Goal: Information Seeking & Learning: Check status

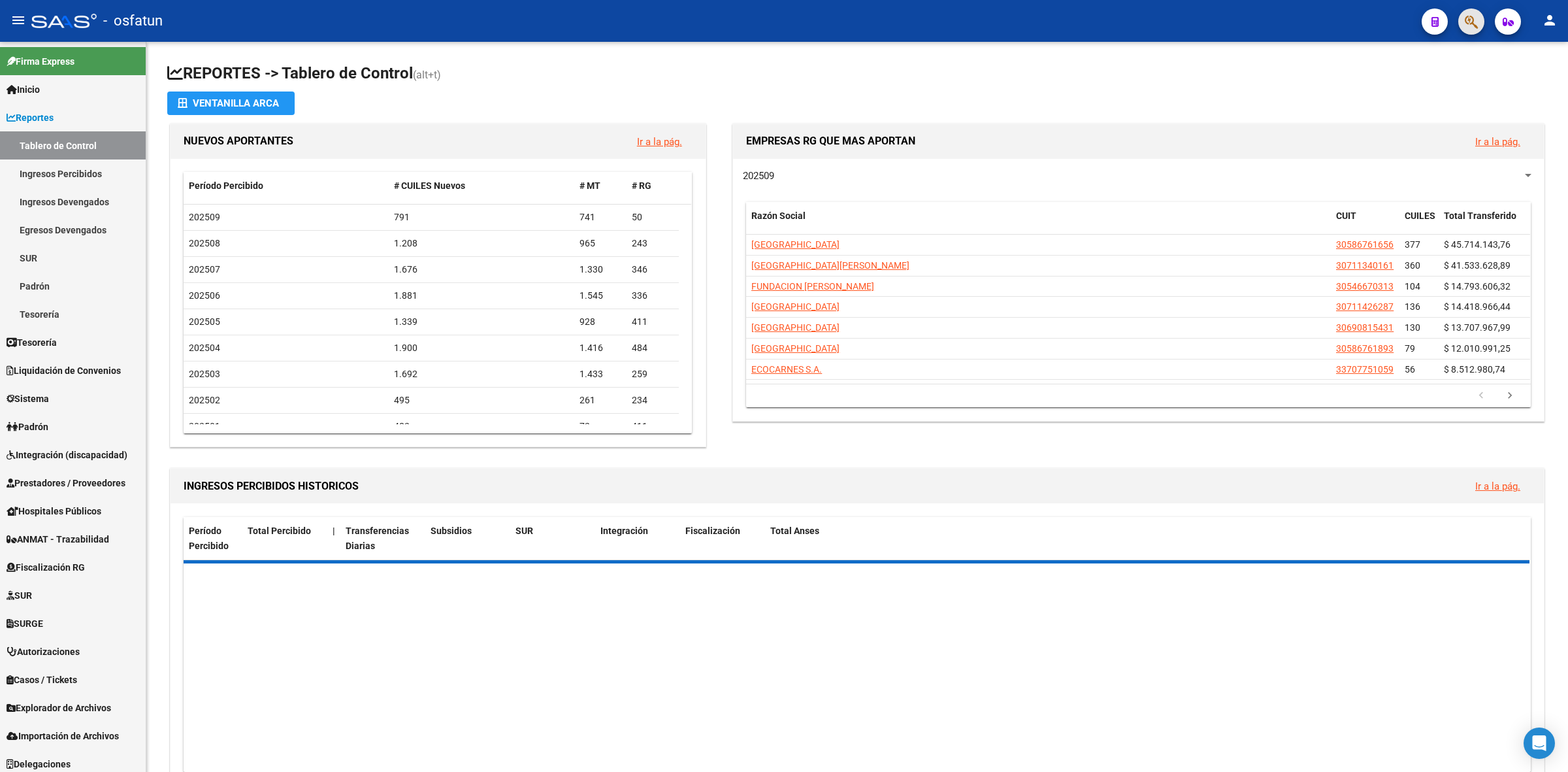
click at [1478, 17] on button "button" at bounding box center [1471, 21] width 26 height 26
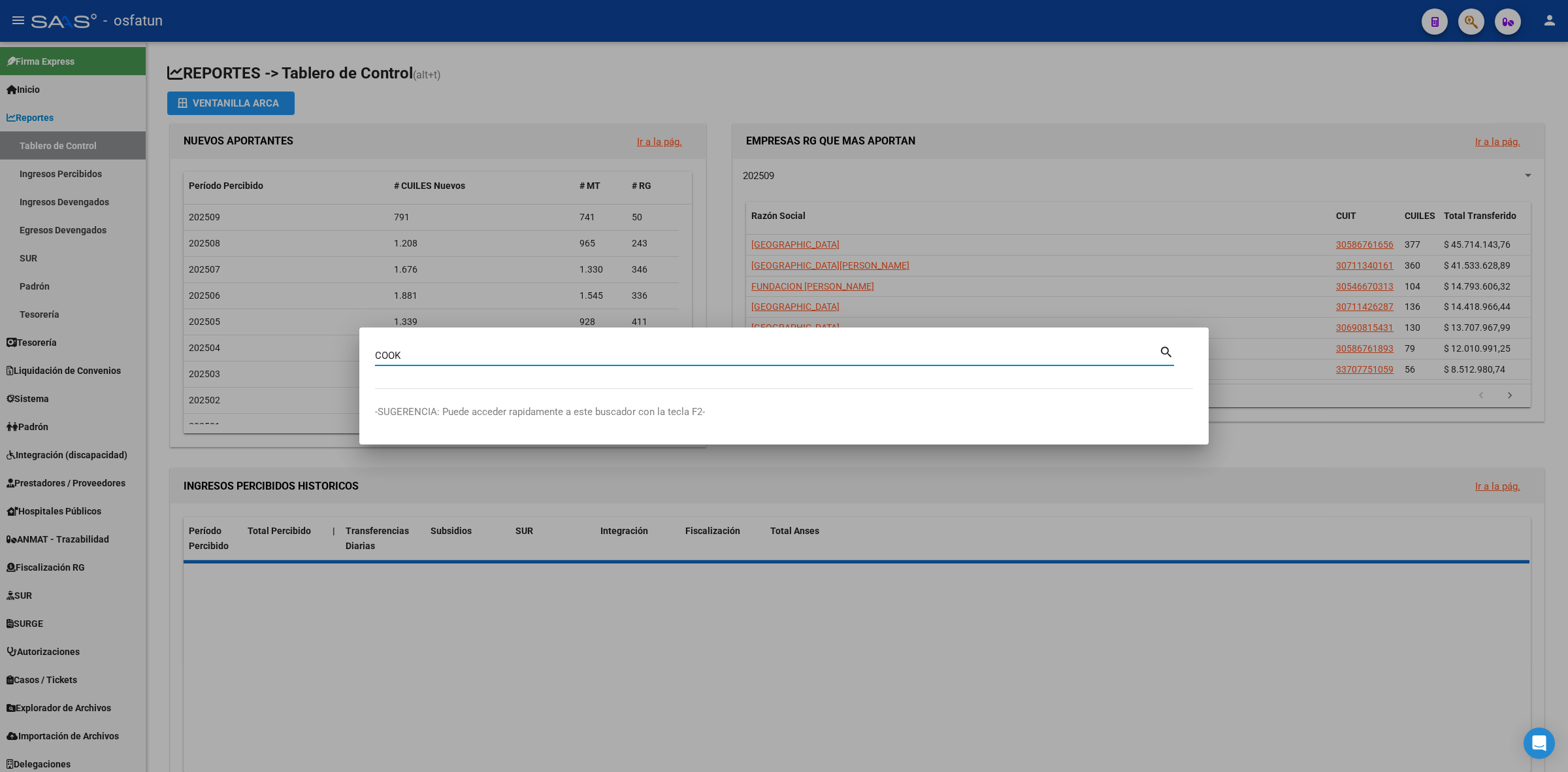
type input "COOK"
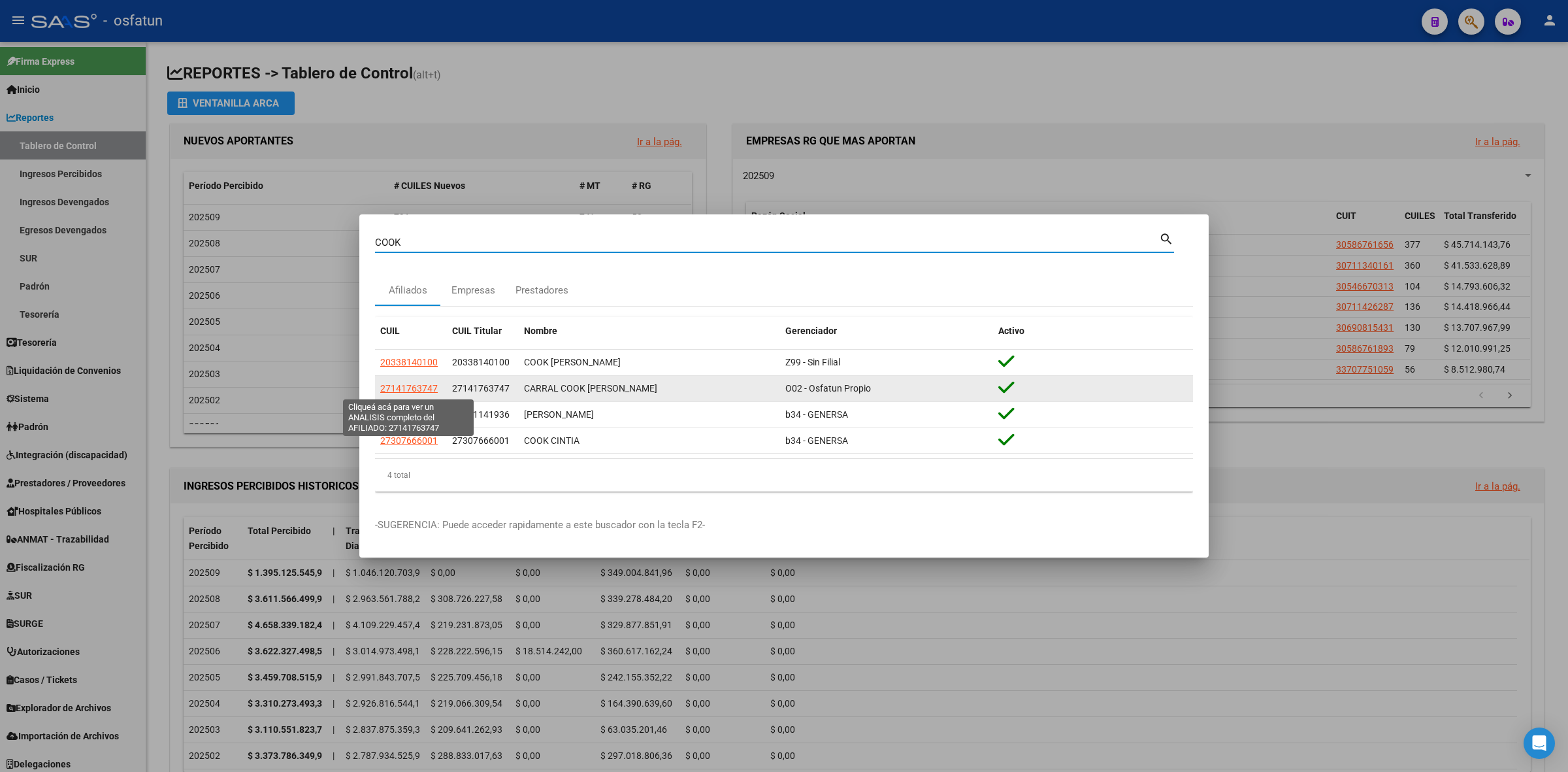
click at [423, 391] on span "27141763747" at bounding box center [408, 389] width 57 height 11
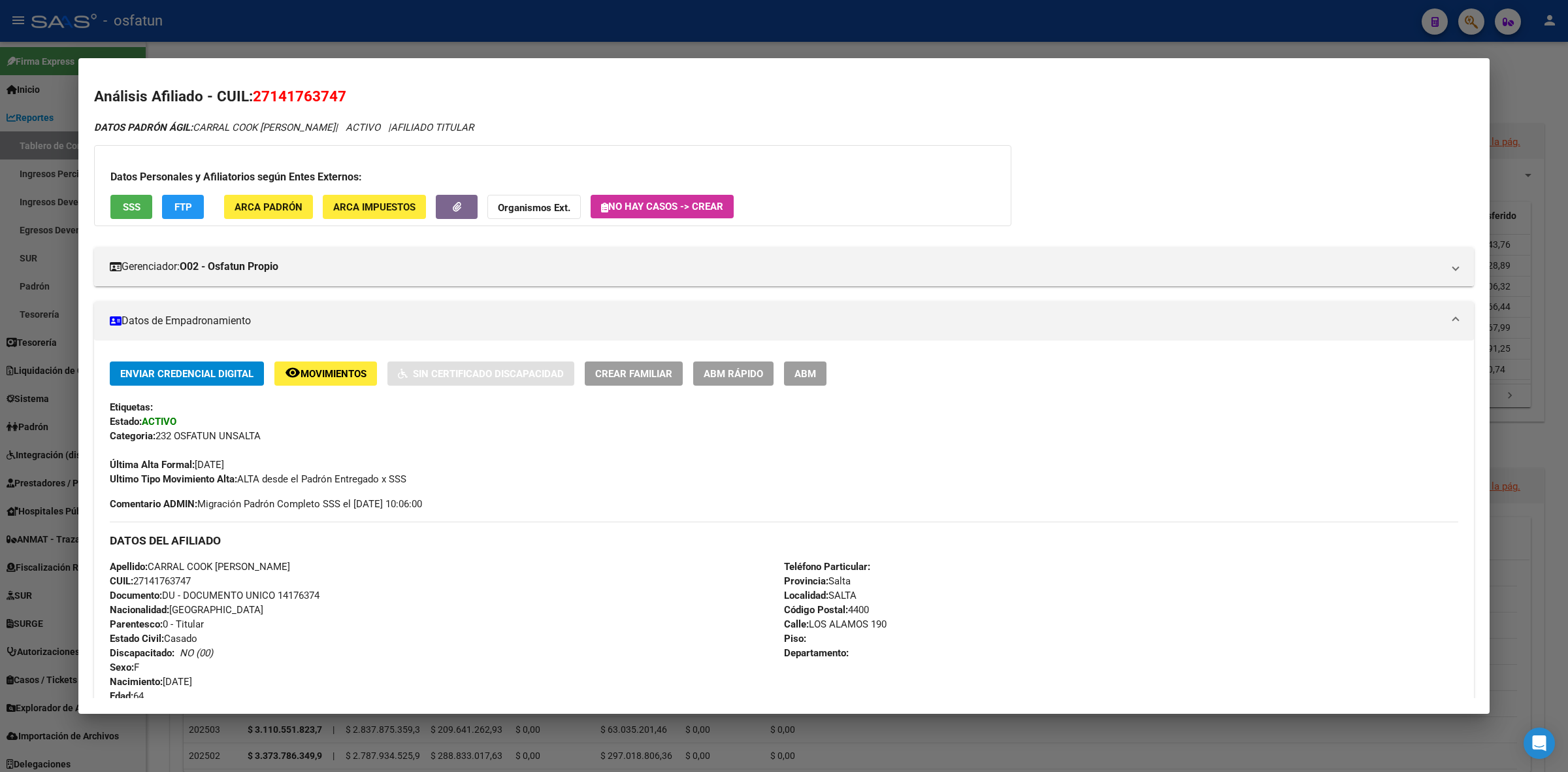
scroll to position [670, 0]
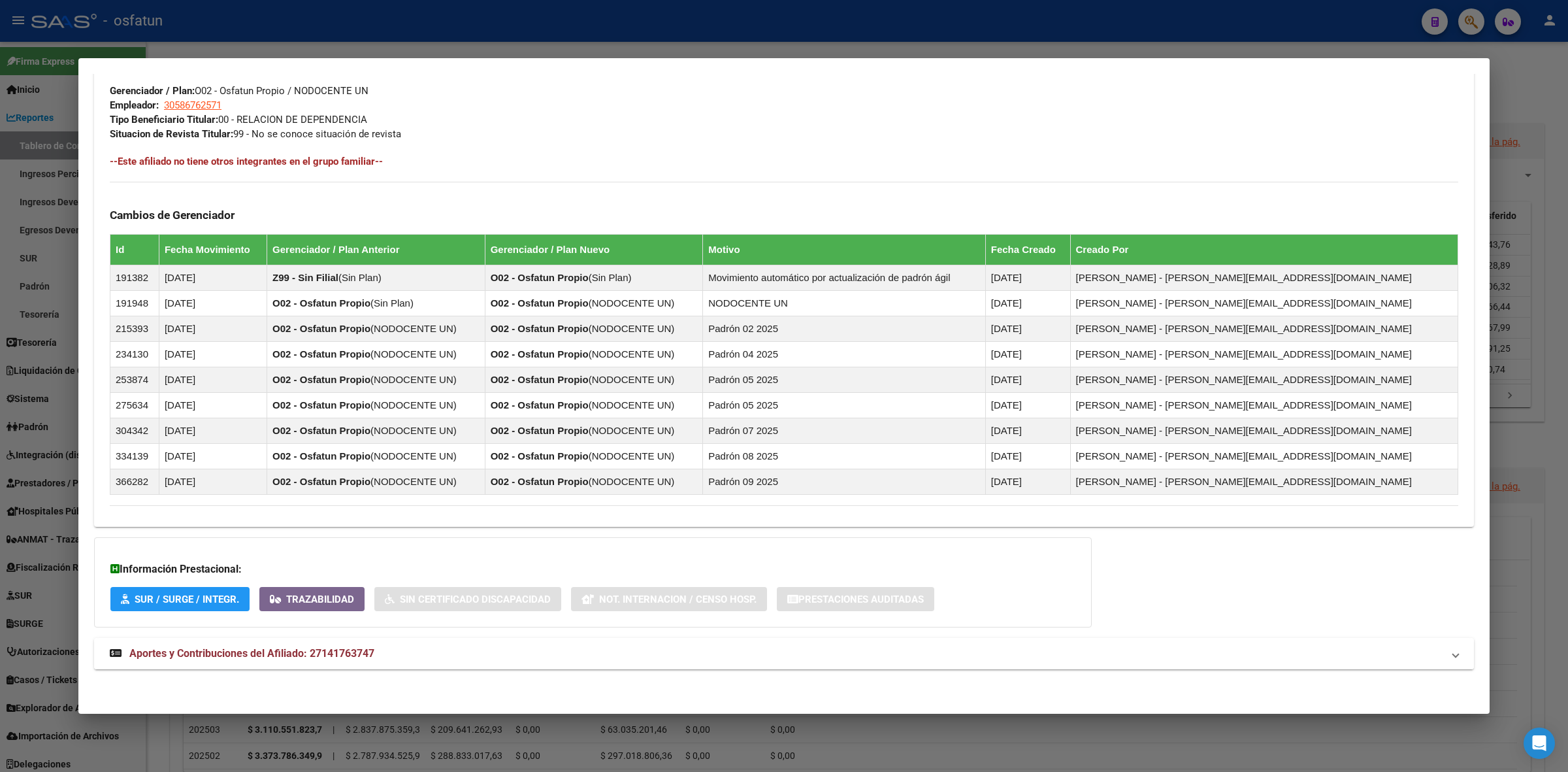
click at [224, 655] on span "Aportes y Contribuciones del Afiliado: 27141763747" at bounding box center [252, 653] width 245 height 12
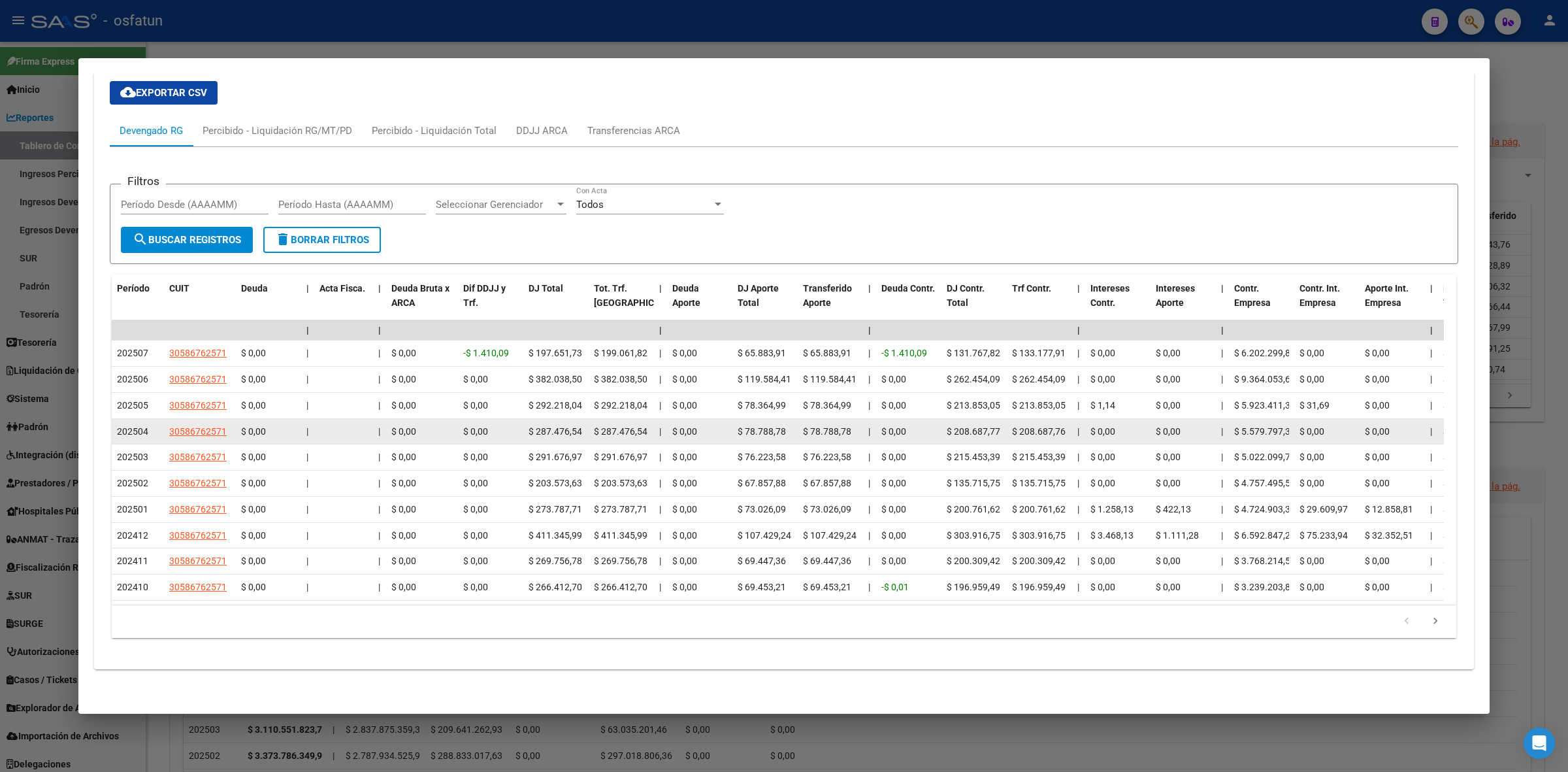
scroll to position [1310, 0]
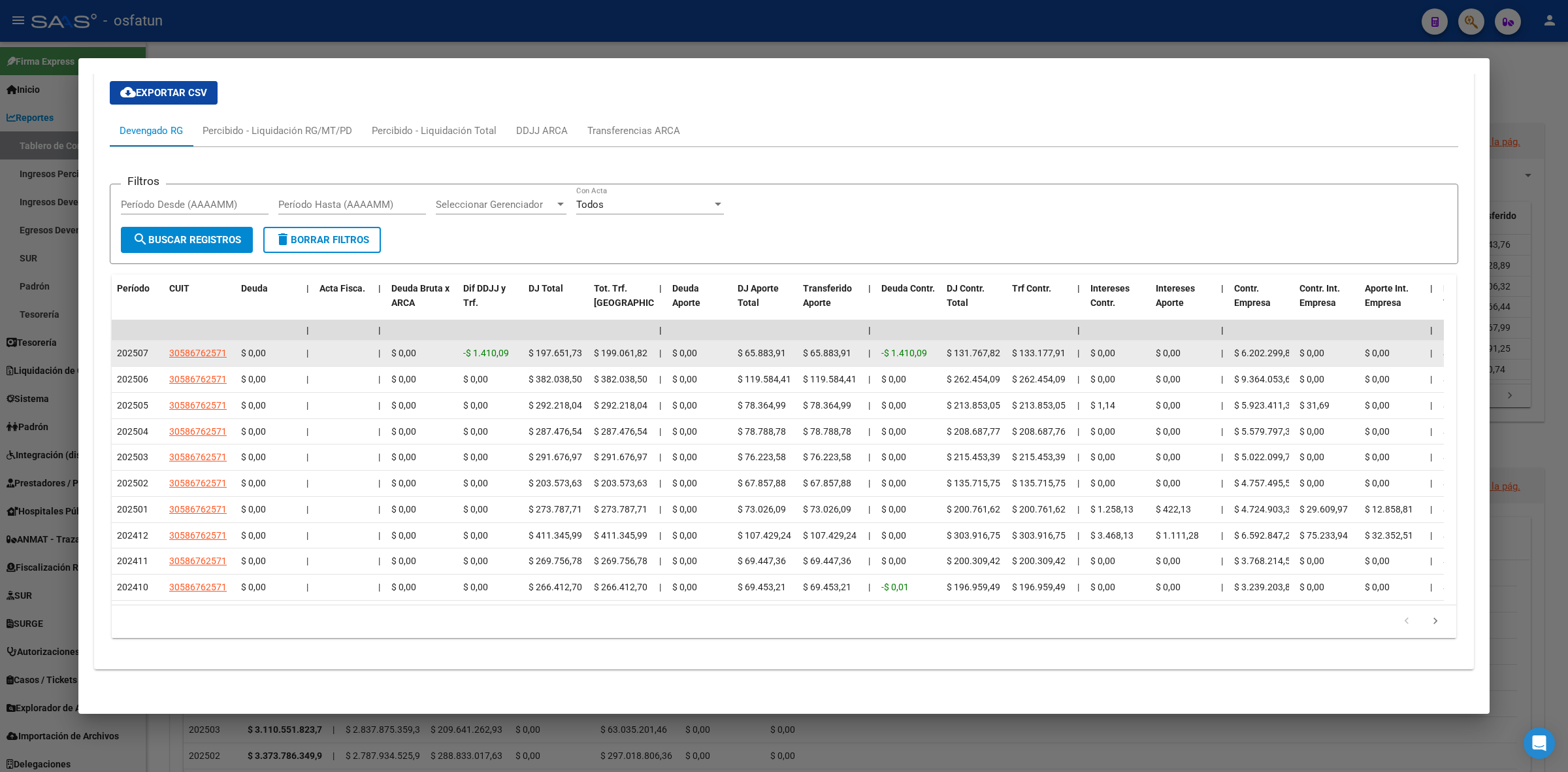
click at [219, 348] on app-link-go-to "30586762571" at bounding box center [198, 353] width 57 height 15
click at [206, 348] on span "30586762571" at bounding box center [198, 353] width 57 height 11
type textarea "30586762571"
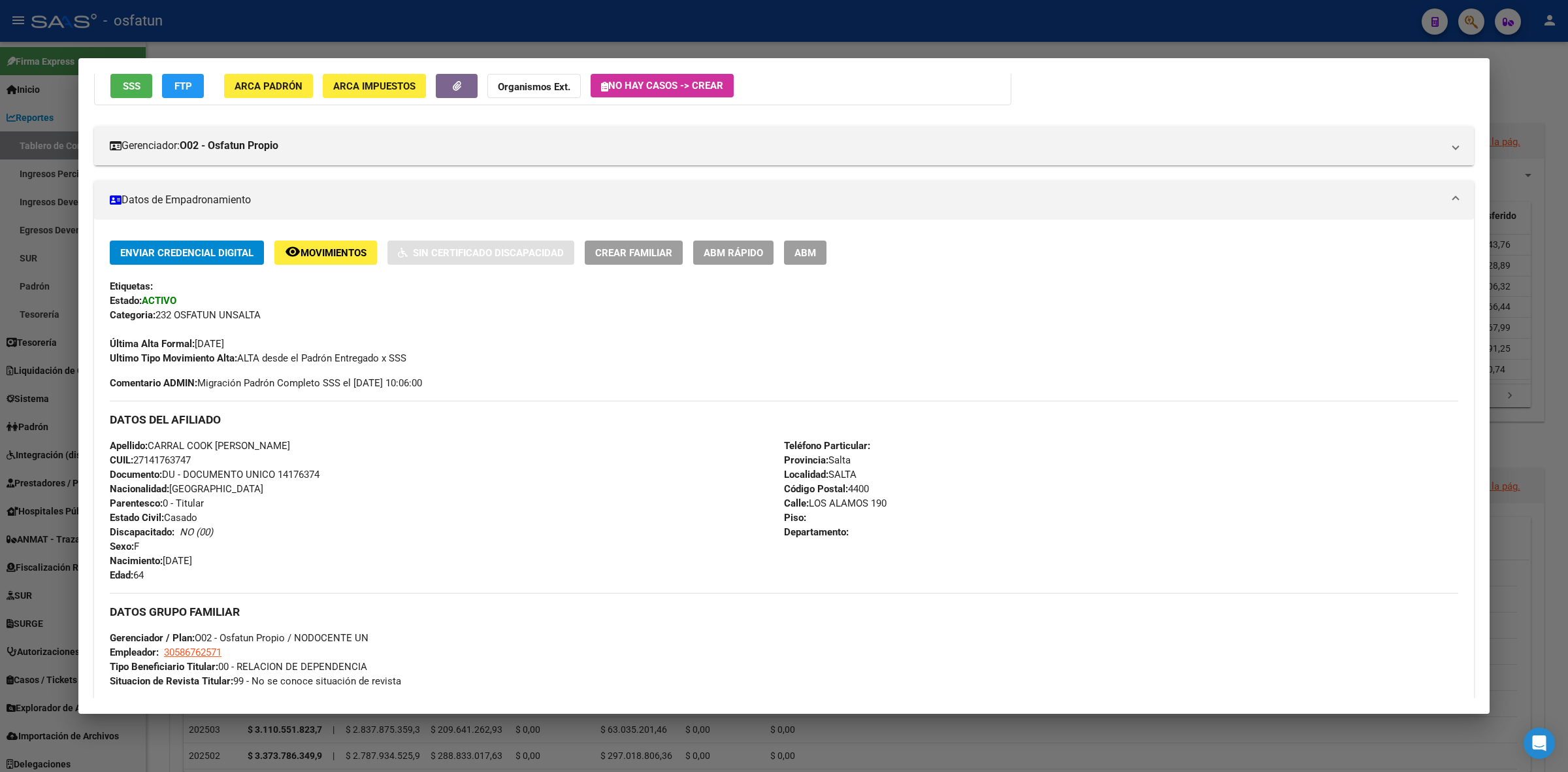
scroll to position [0, 0]
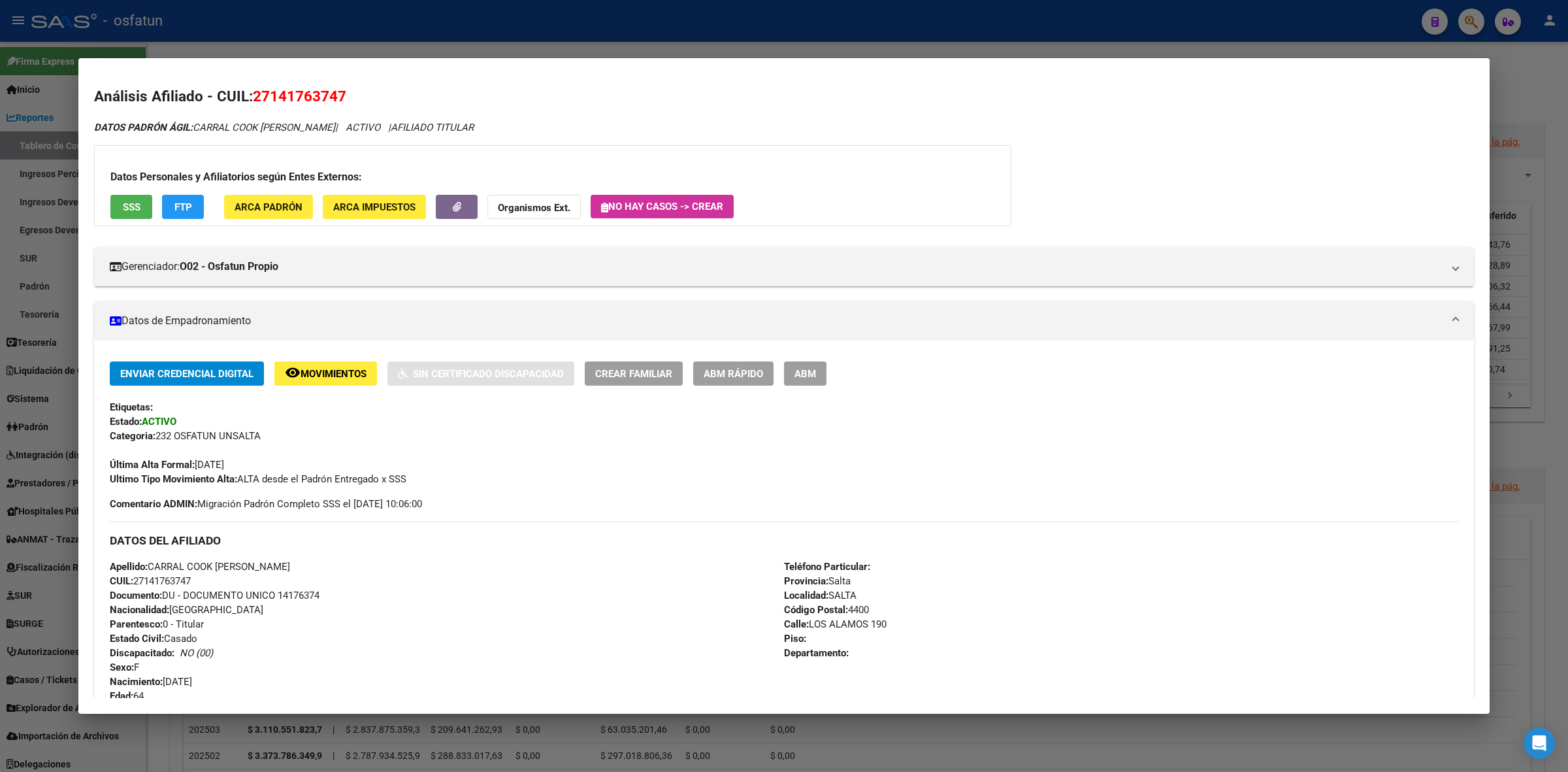
drag, startPoint x: 377, startPoint y: 91, endPoint x: 203, endPoint y: 93, distance: 174.0
click at [203, 93] on h2 "Análisis Afiliado - CUIL: 27141763747" at bounding box center [784, 97] width 1380 height 22
drag, startPoint x: 501, startPoint y: 126, endPoint x: 25, endPoint y: 79, distance: 478.3
click at [25, 79] on div "COOK Buscar (apellido, dni, cuil, nro traspaso, cuit, obra social) search Afili…" at bounding box center [784, 386] width 1568 height 772
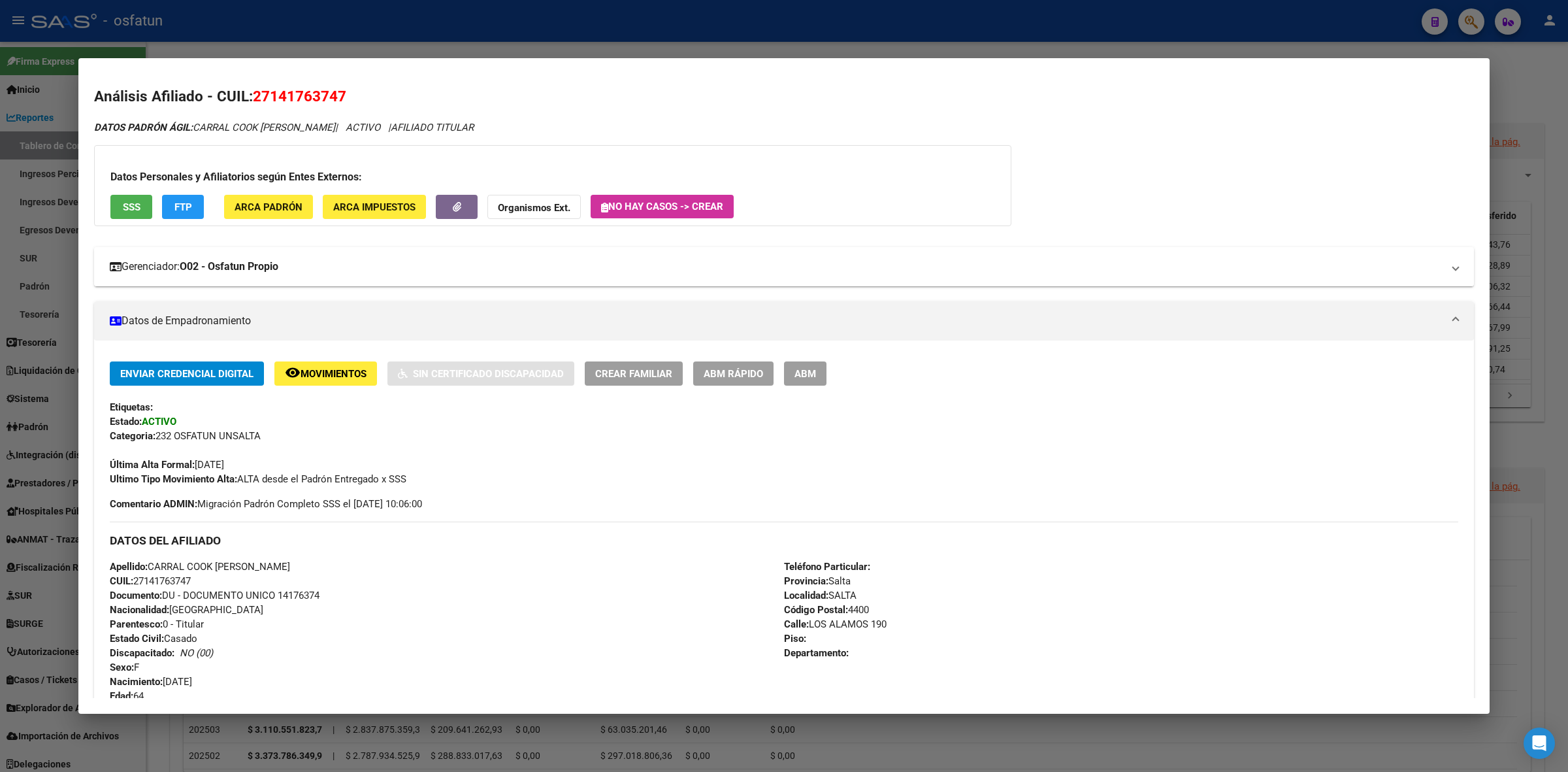
copy div "Análisis Afiliado - CUIL: 27141763747 DATOS PADRÓN ÁGIL: CARRAL COOK [PERSON_NA…"
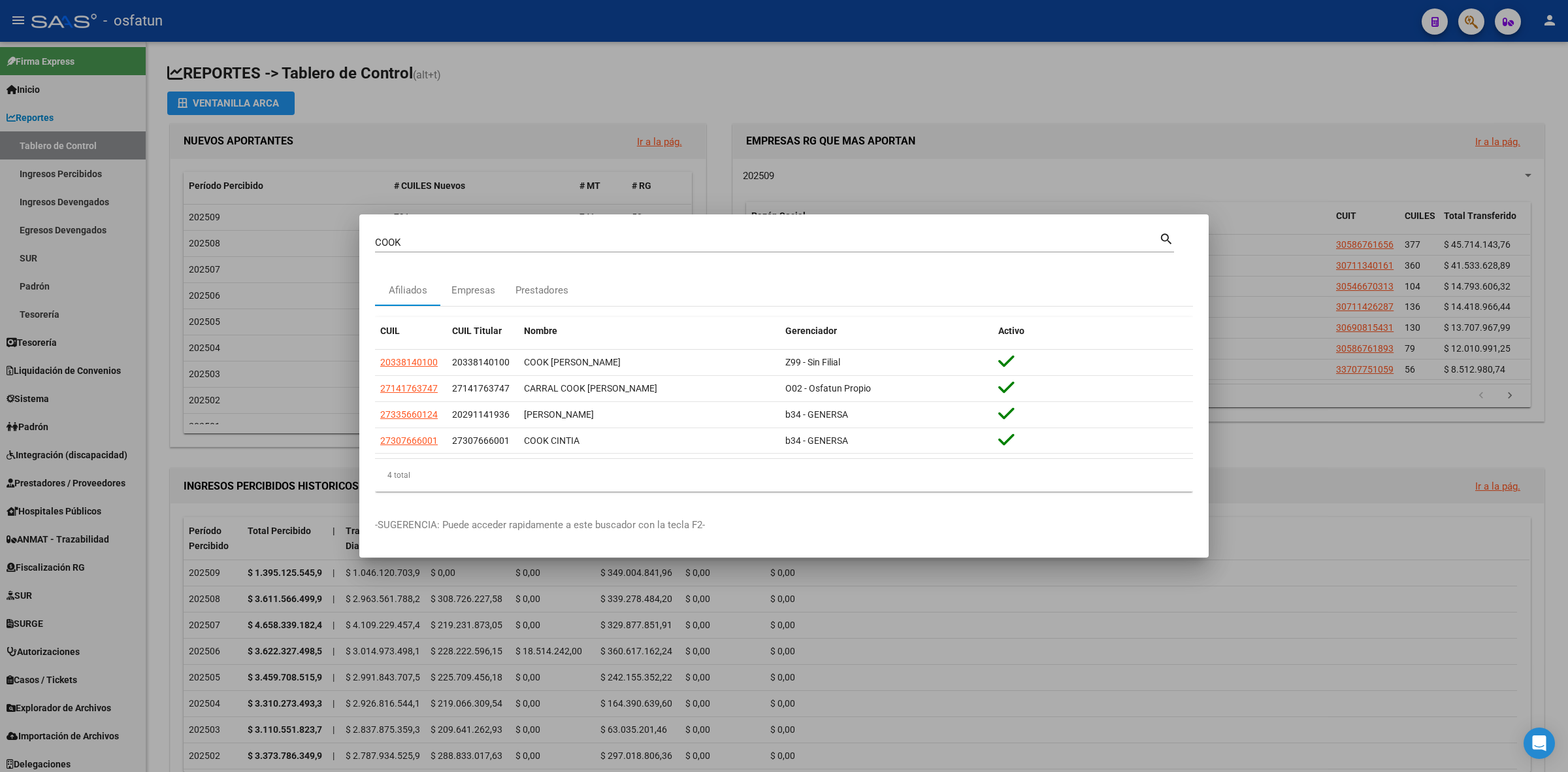
click at [959, 88] on div at bounding box center [784, 386] width 1568 height 772
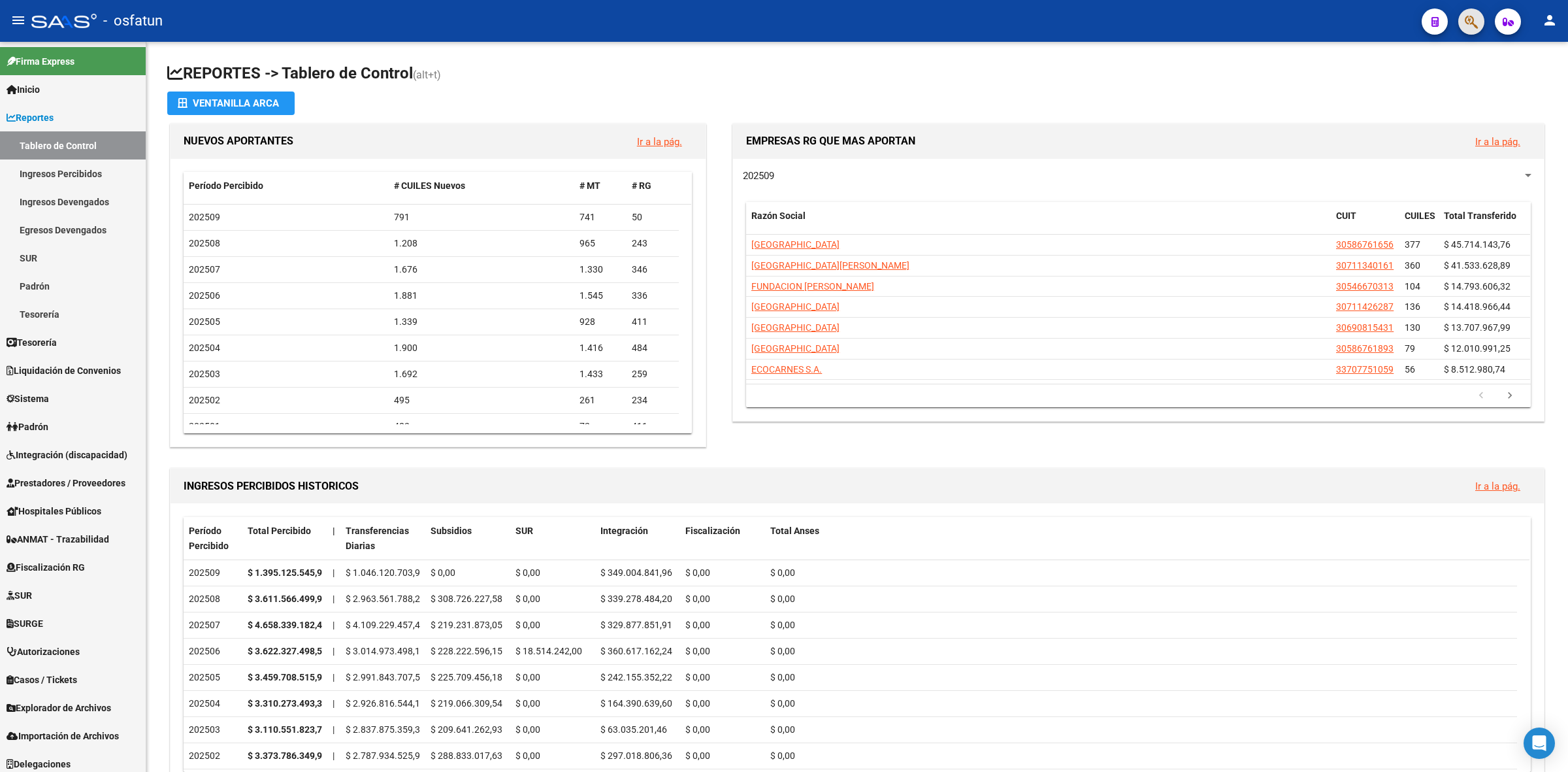
click at [1459, 26] on button "button" at bounding box center [1471, 21] width 26 height 26
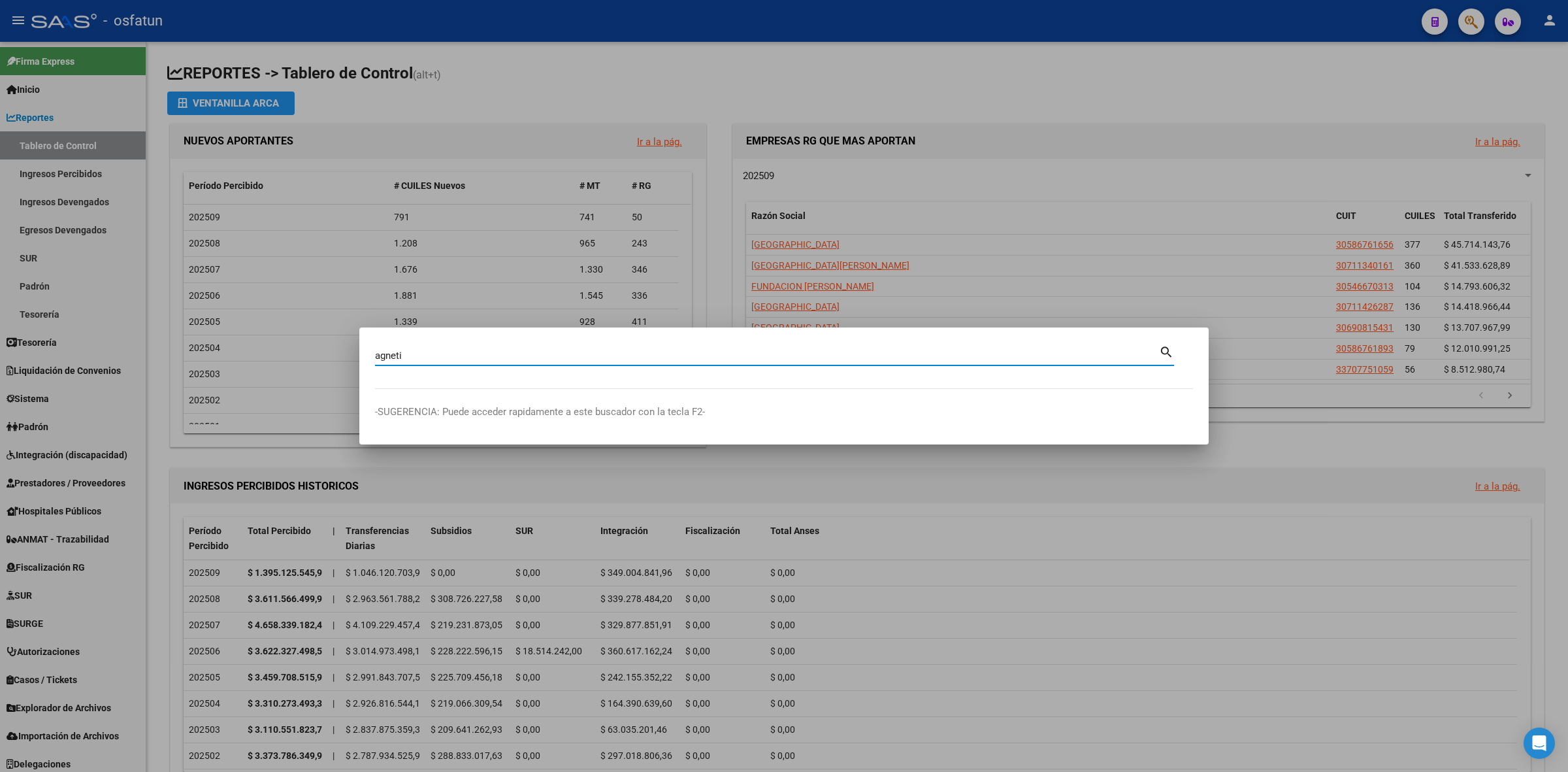
type input "agneti"
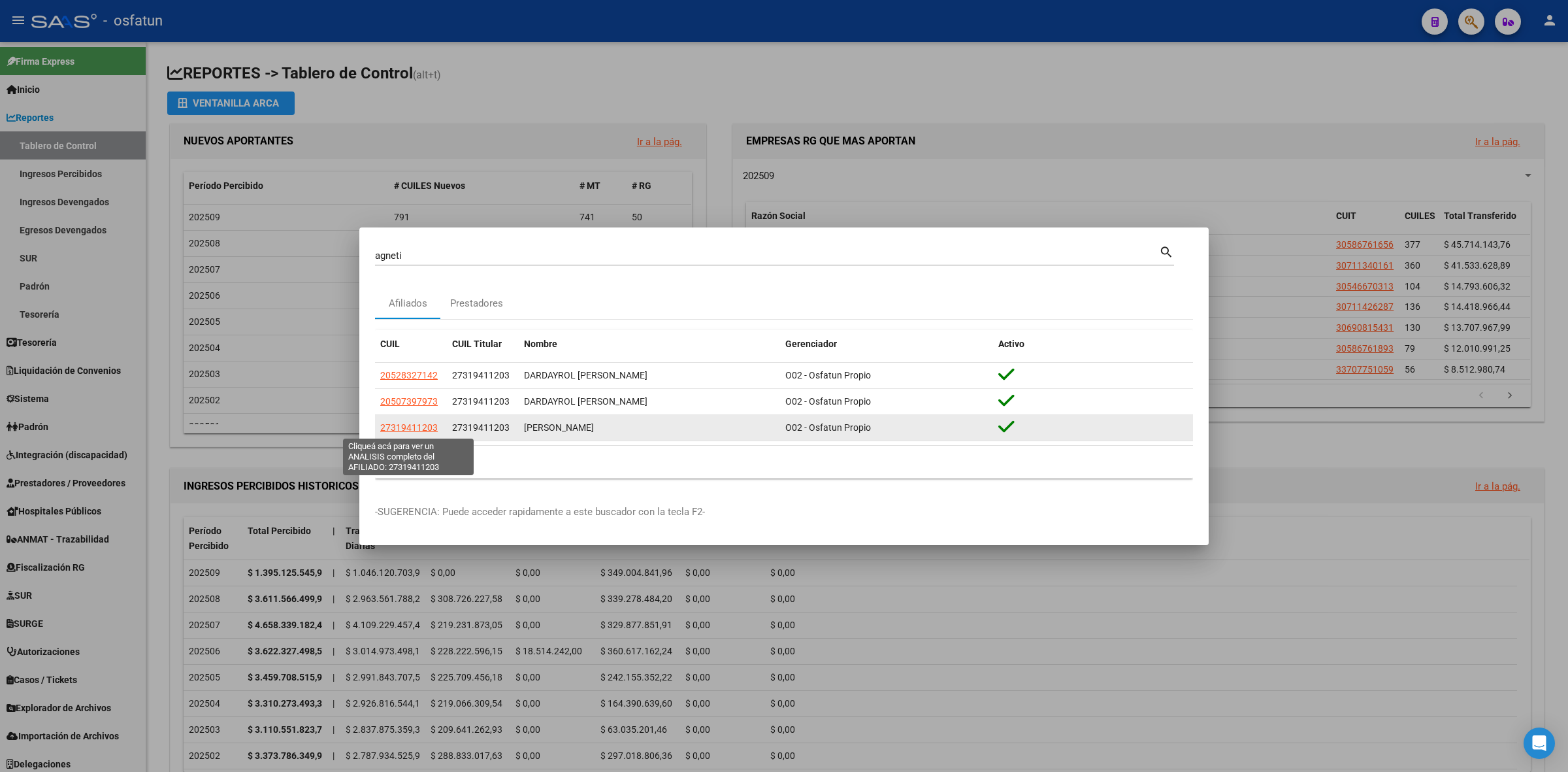
click at [425, 429] on span "27319411203" at bounding box center [408, 428] width 57 height 11
type textarea "27319411203"
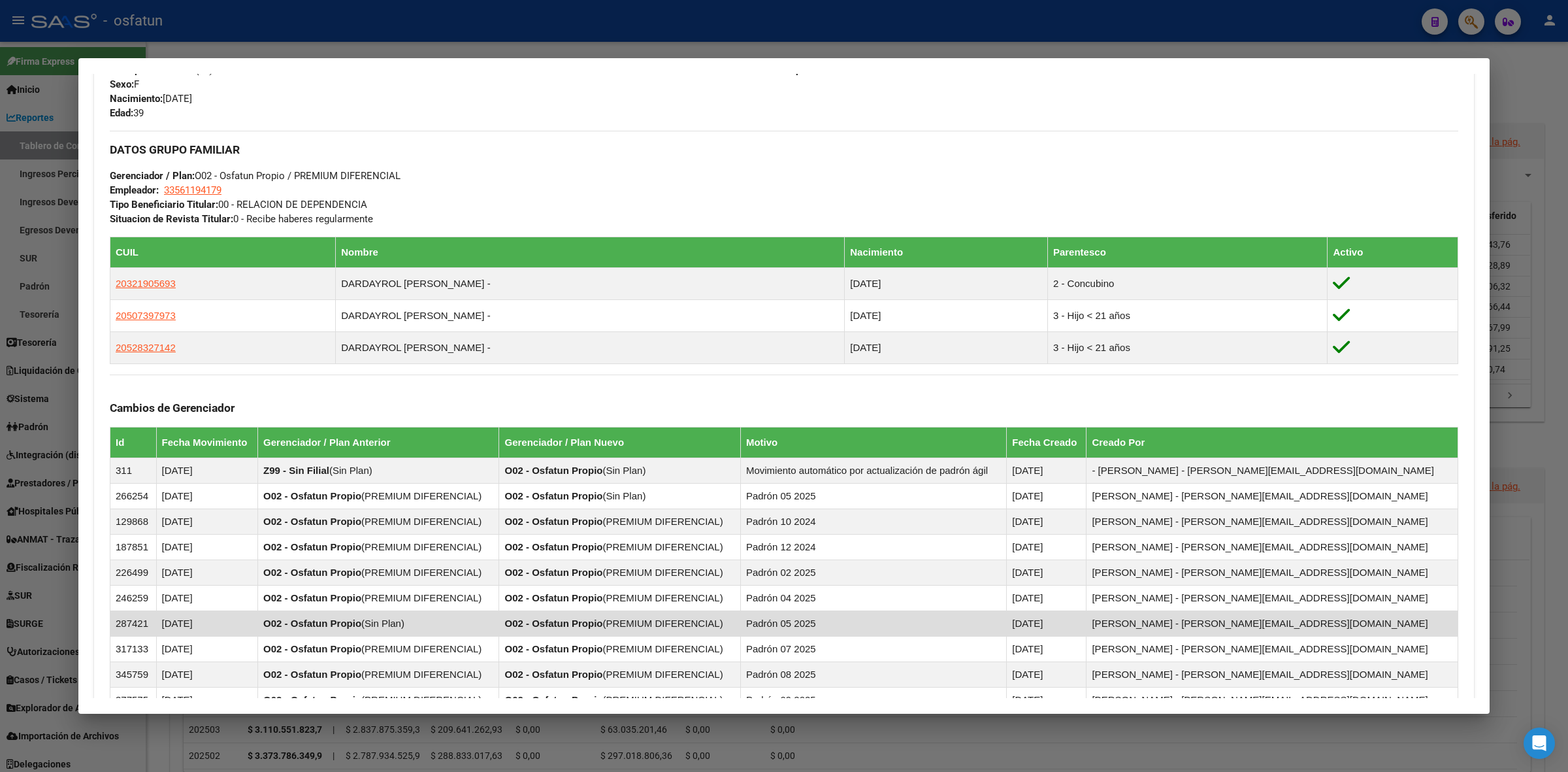
scroll to position [806, 0]
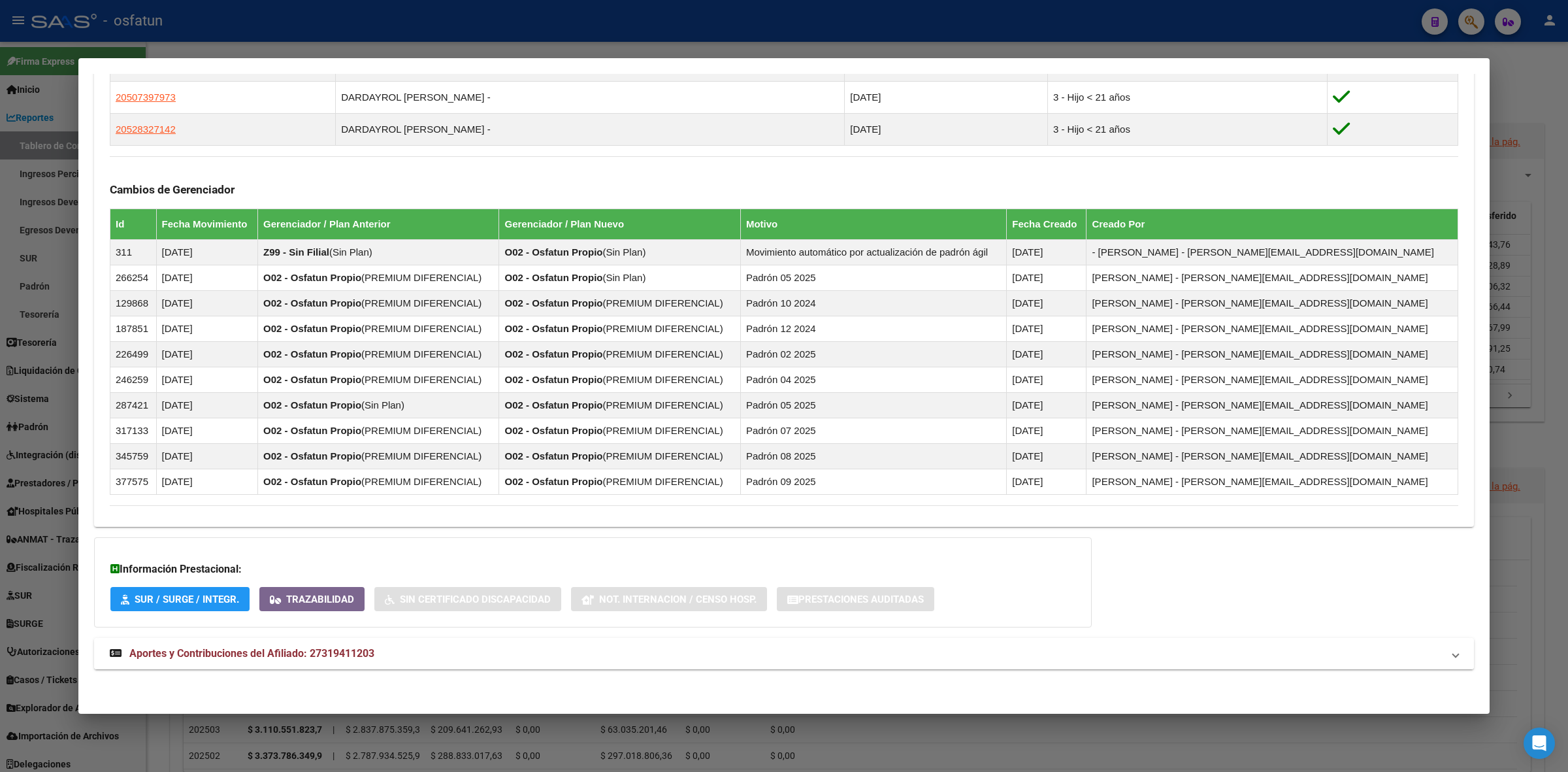
click at [248, 655] on span "Aportes y Contribuciones del Afiliado: 27319411203" at bounding box center [252, 653] width 245 height 12
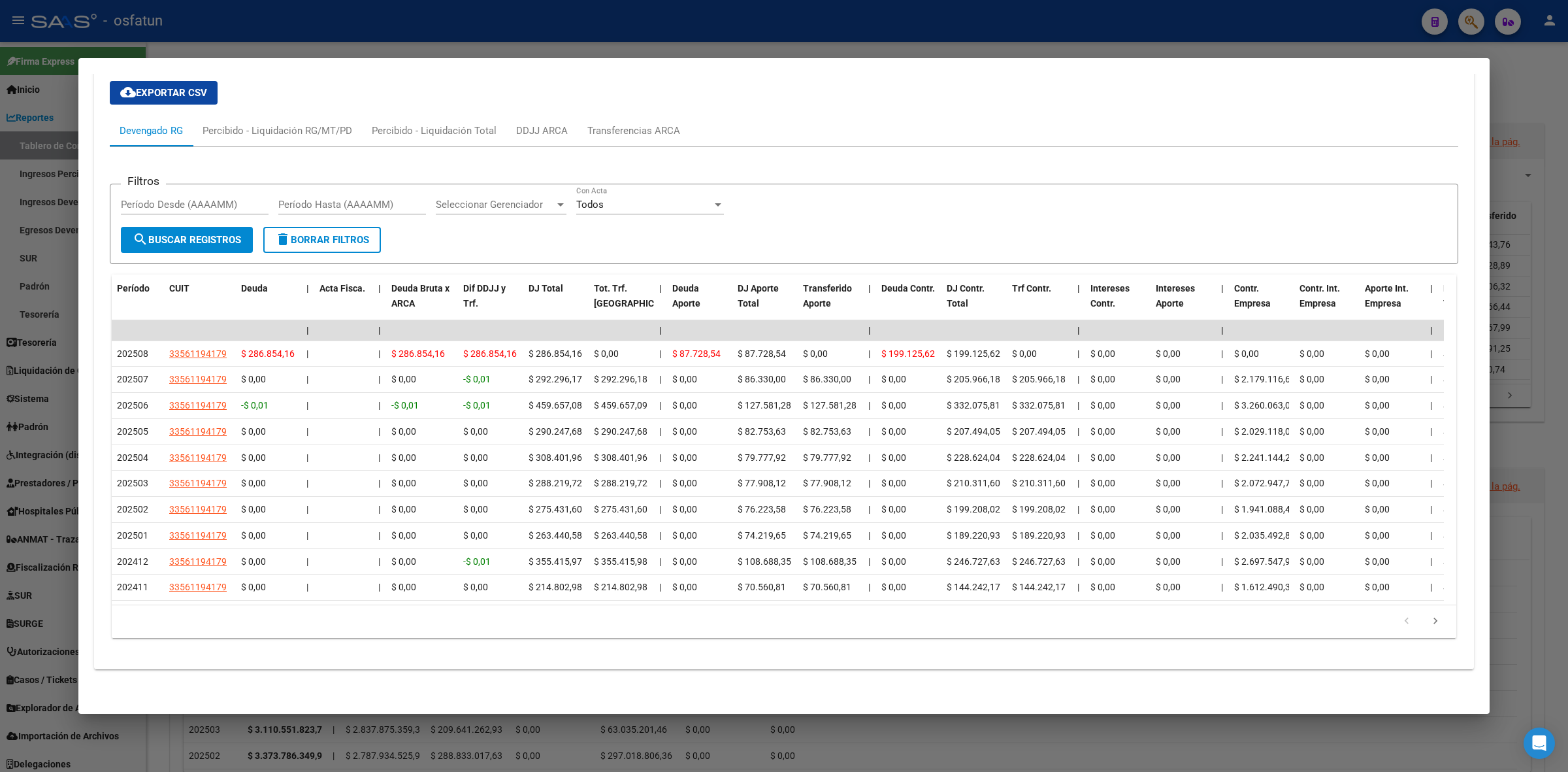
scroll to position [1447, 0]
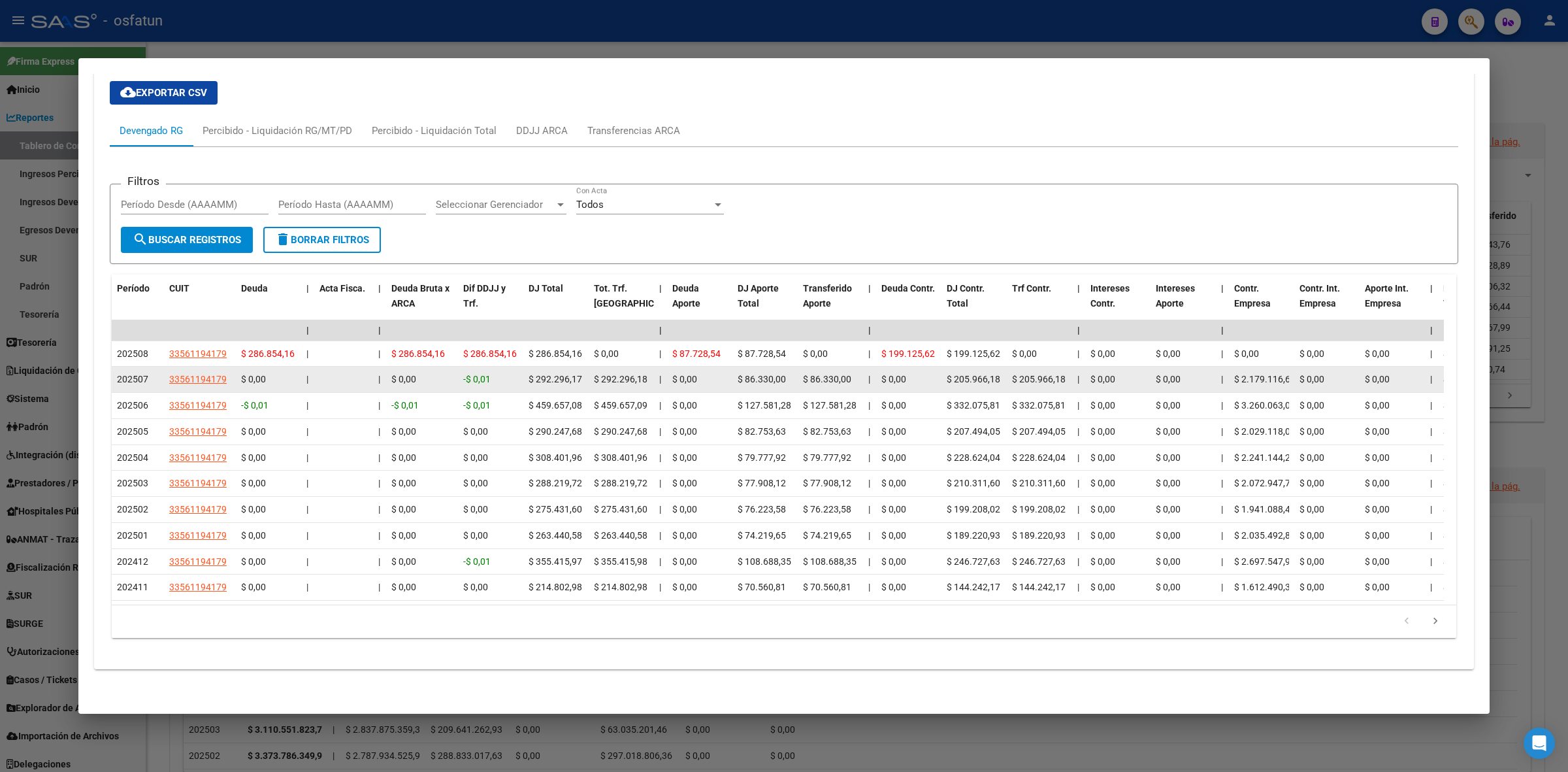
click at [635, 376] on datatable-body-cell "$ 292.296,18" at bounding box center [621, 379] width 65 height 25
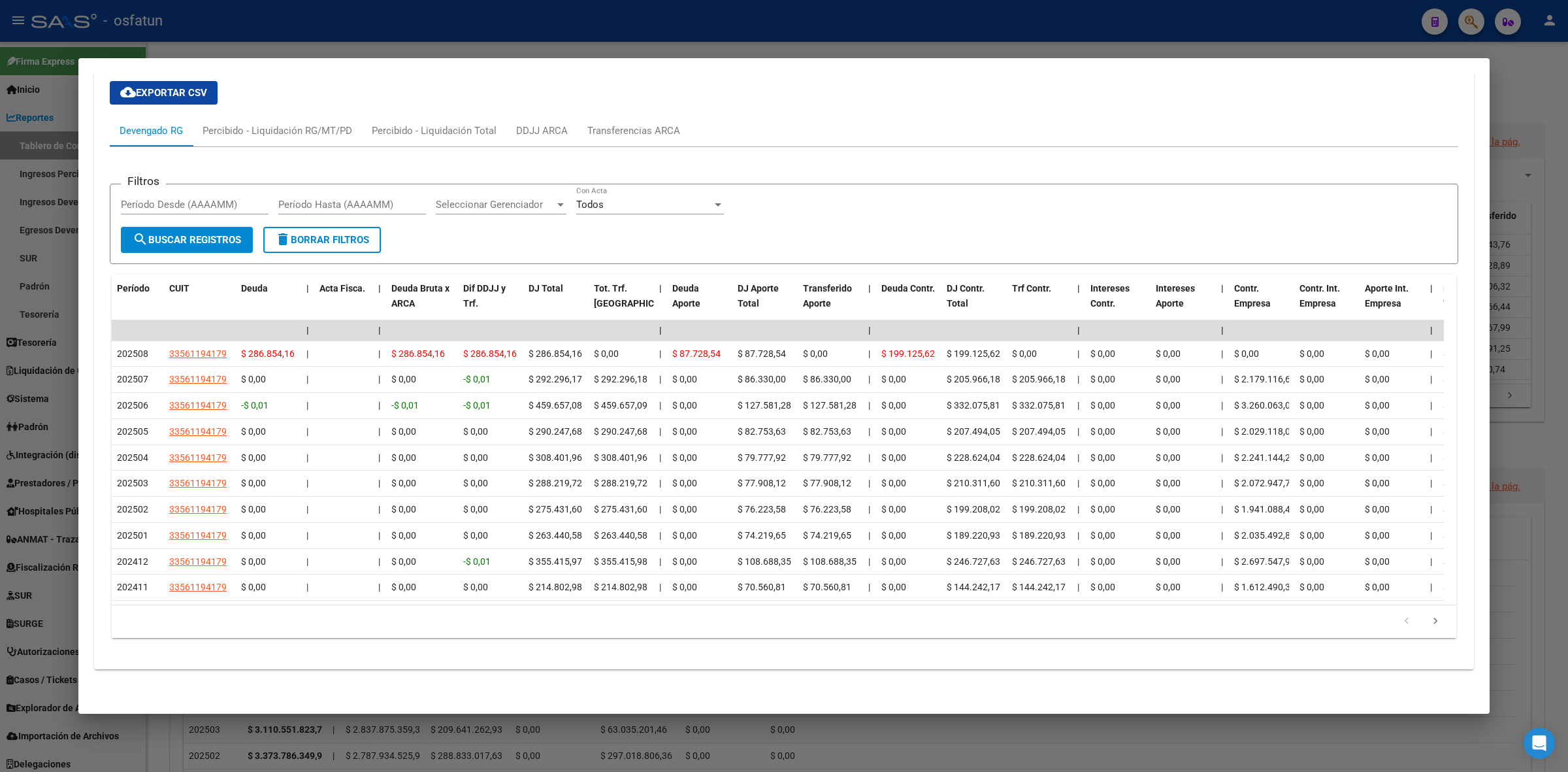
copy span "292.296,18"
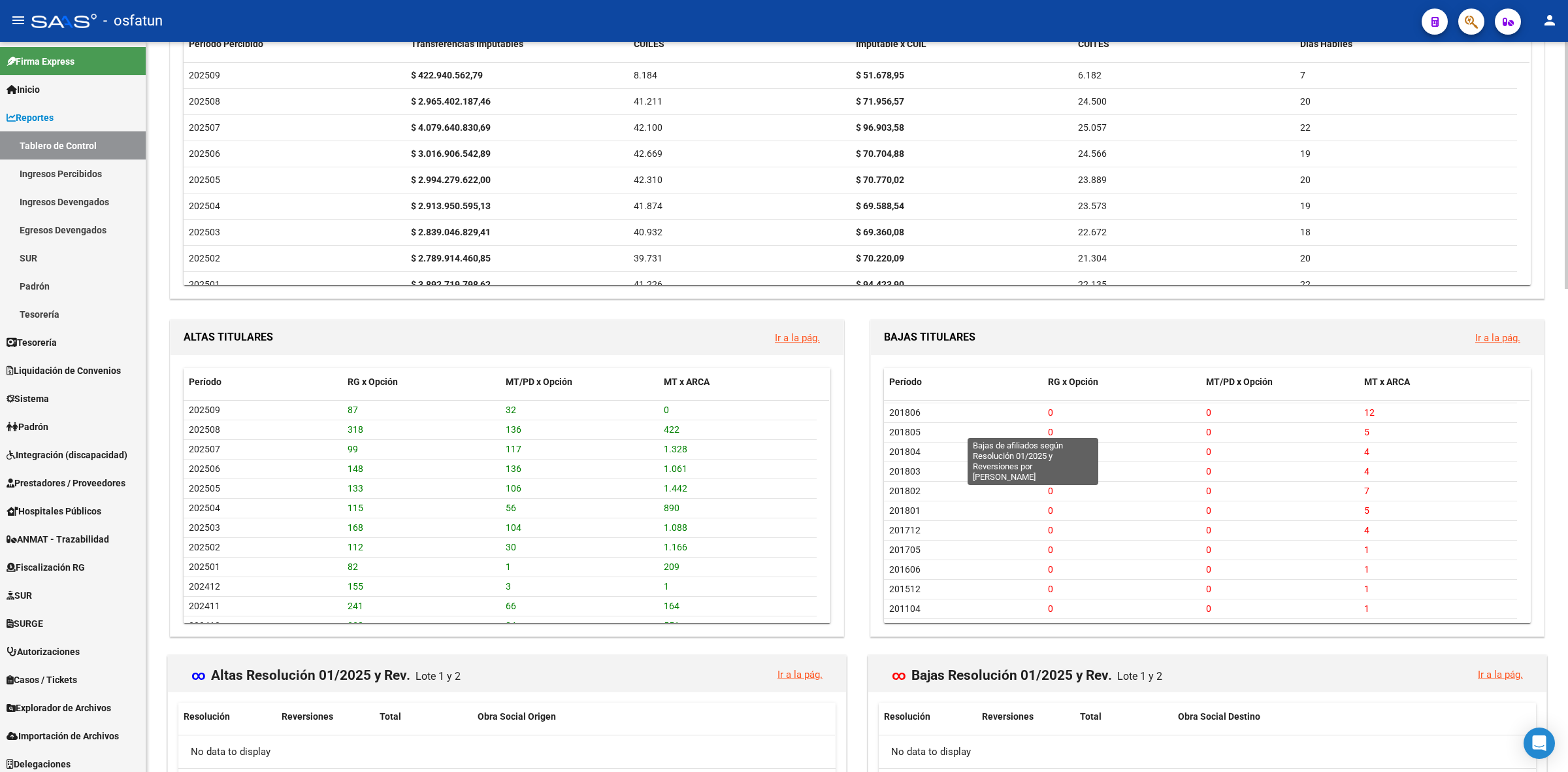
scroll to position [1428, 0]
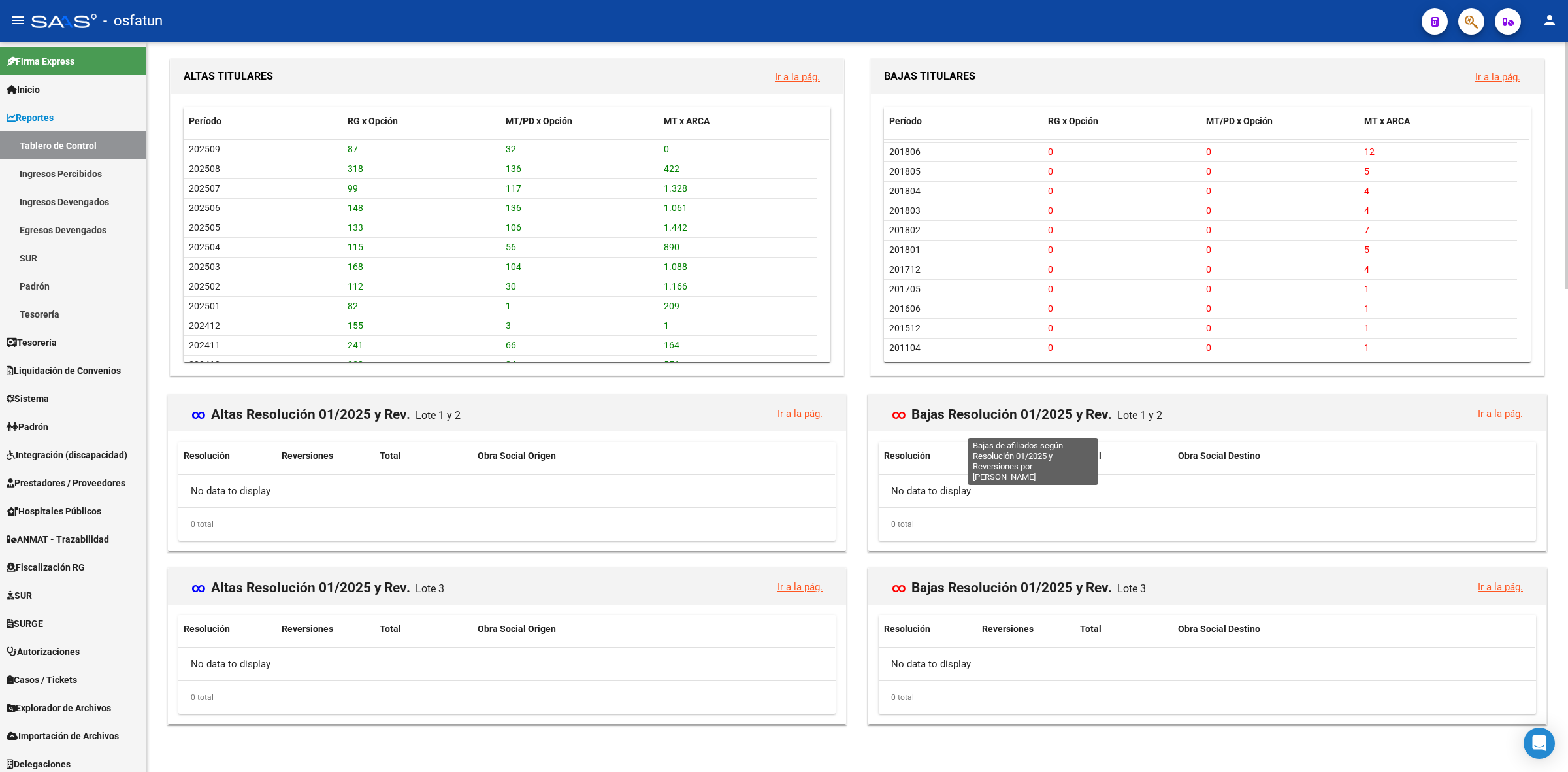
click at [906, 416] on mat-card-title "∞ Bajas Resolución 01/2025 y Rev. Lote 1 y 2" at bounding box center [1030, 409] width 276 height 25
